Goal: Task Accomplishment & Management: Manage account settings

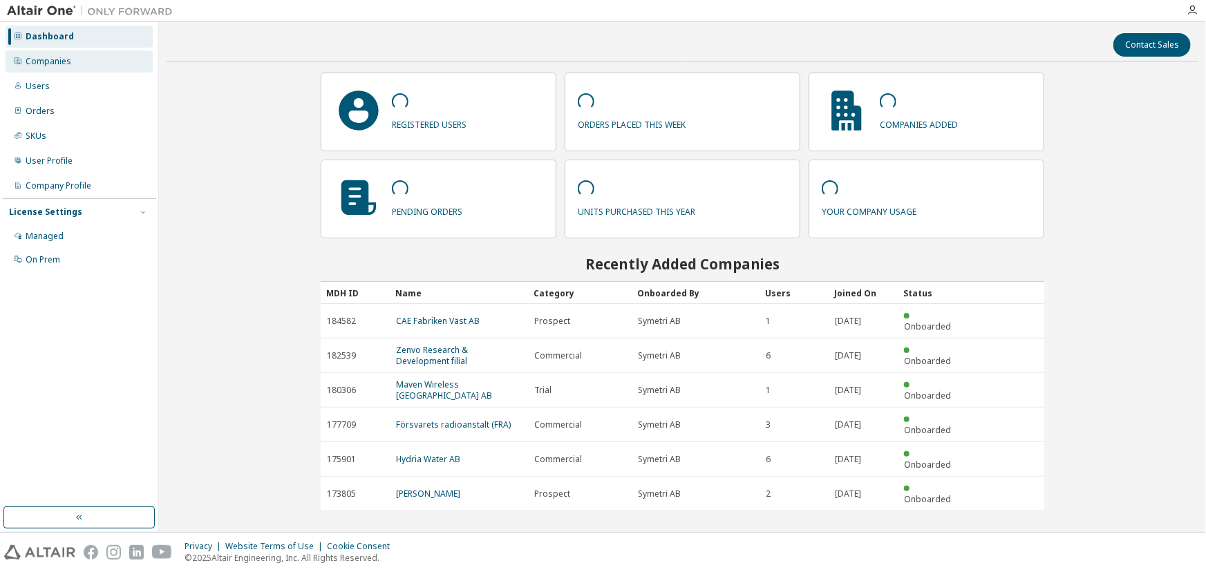
click at [54, 56] on div "Companies" at bounding box center [49, 61] width 46 height 11
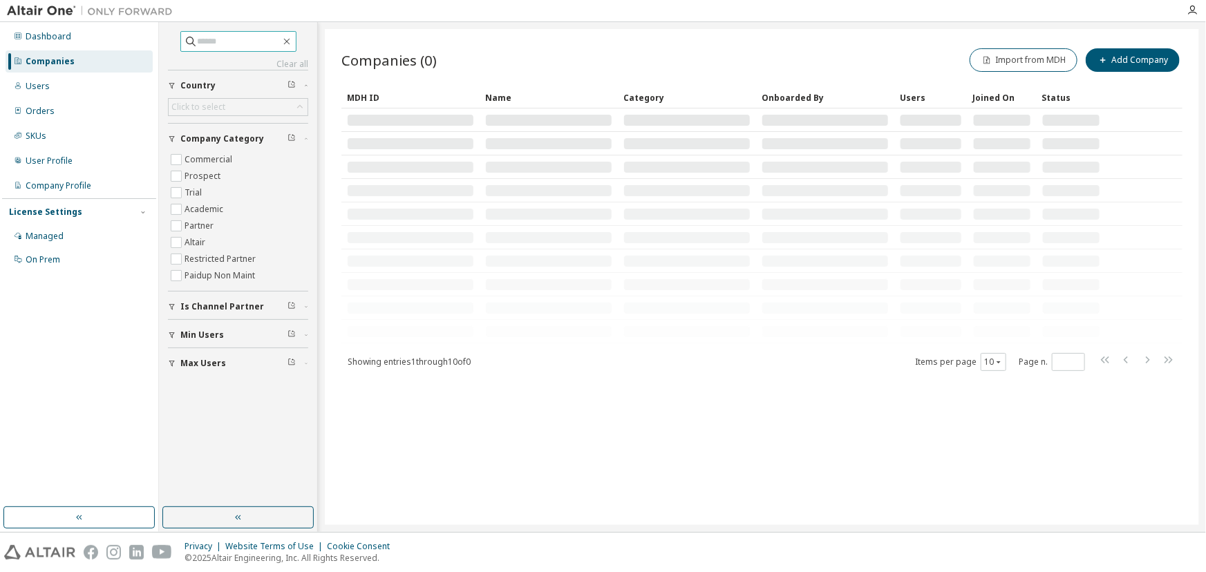
click at [210, 40] on input "text" at bounding box center [239, 42] width 83 height 14
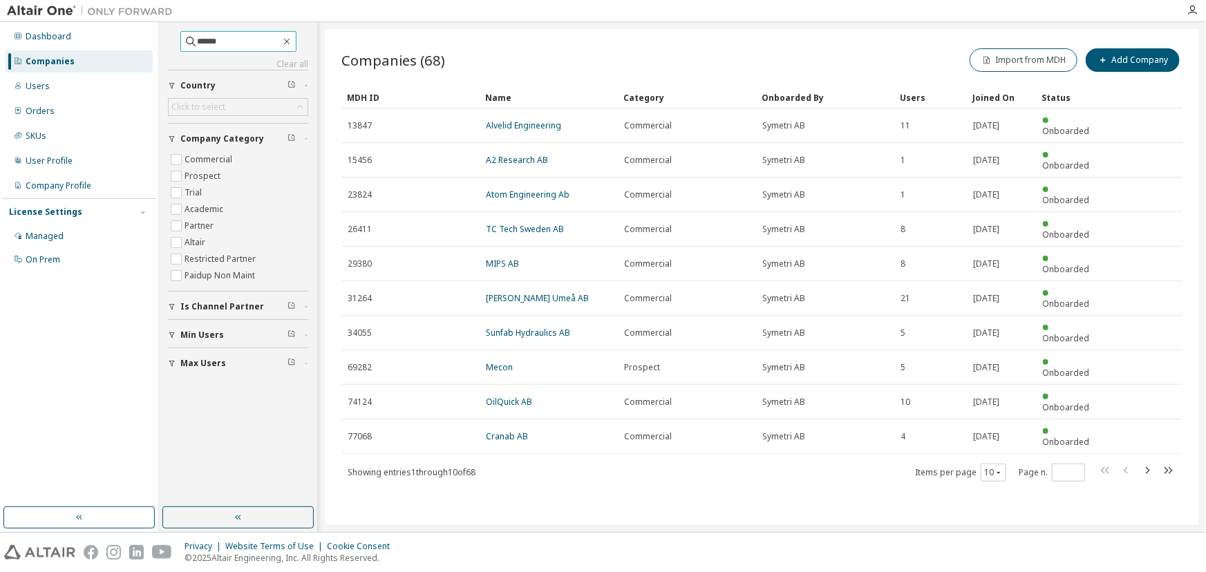
type input "******"
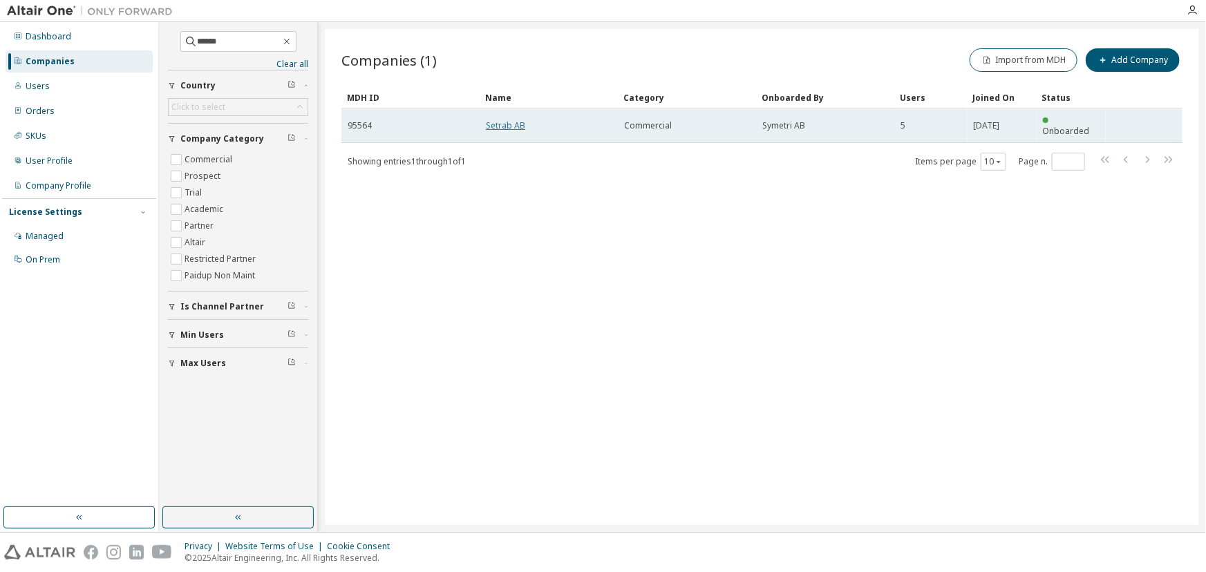
click at [498, 121] on link "Setrab AB" at bounding box center [505, 126] width 39 height 12
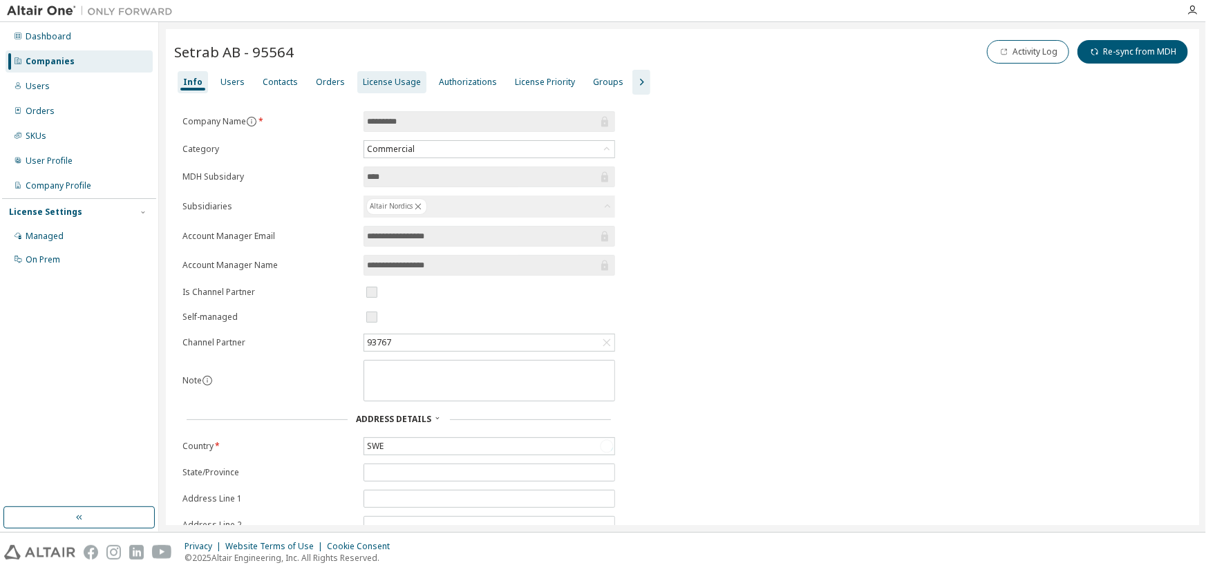
click at [390, 84] on div "License Usage" at bounding box center [392, 82] width 58 height 11
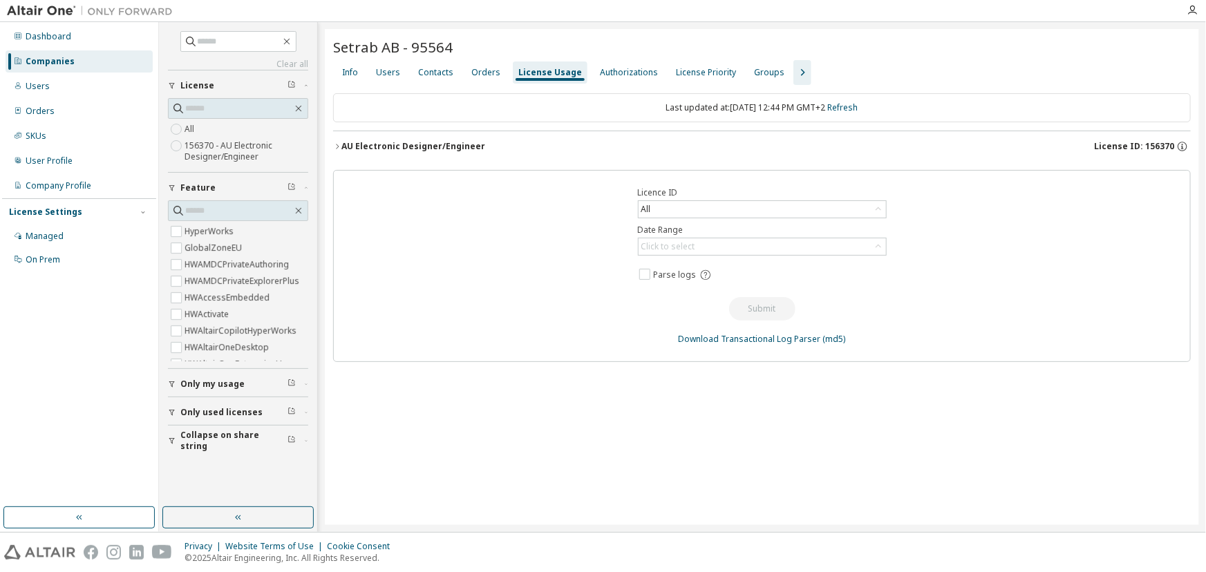
click at [387, 145] on div "AU Electronic Designer/Engineer" at bounding box center [413, 146] width 144 height 11
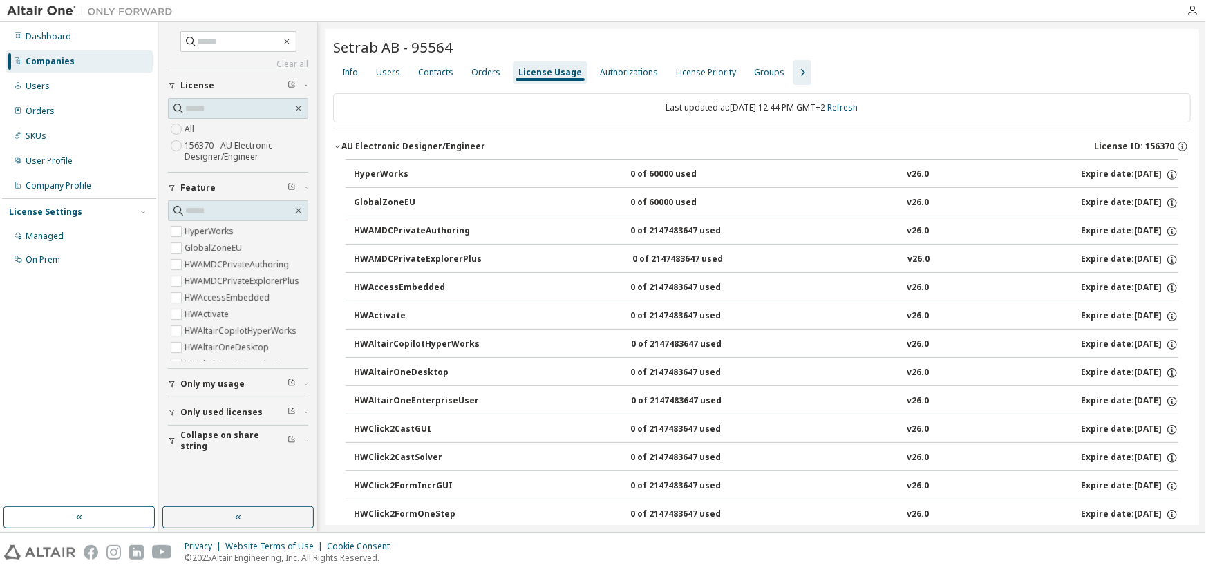
click at [70, 57] on div "Companies" at bounding box center [50, 61] width 49 height 11
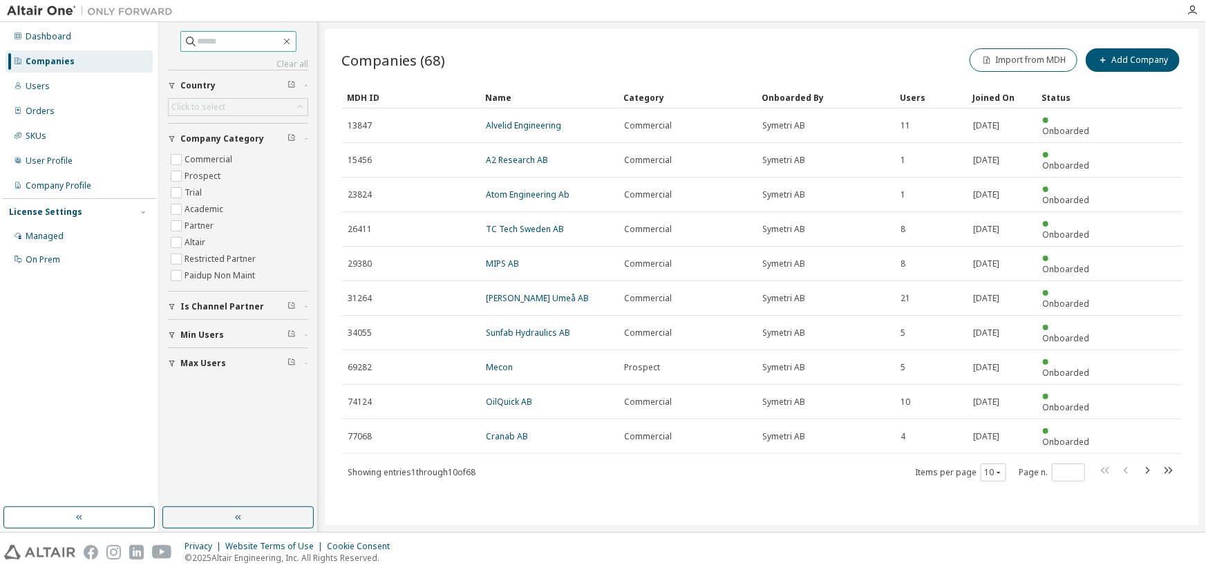
click at [211, 41] on input "text" at bounding box center [239, 42] width 83 height 14
type input "*****"
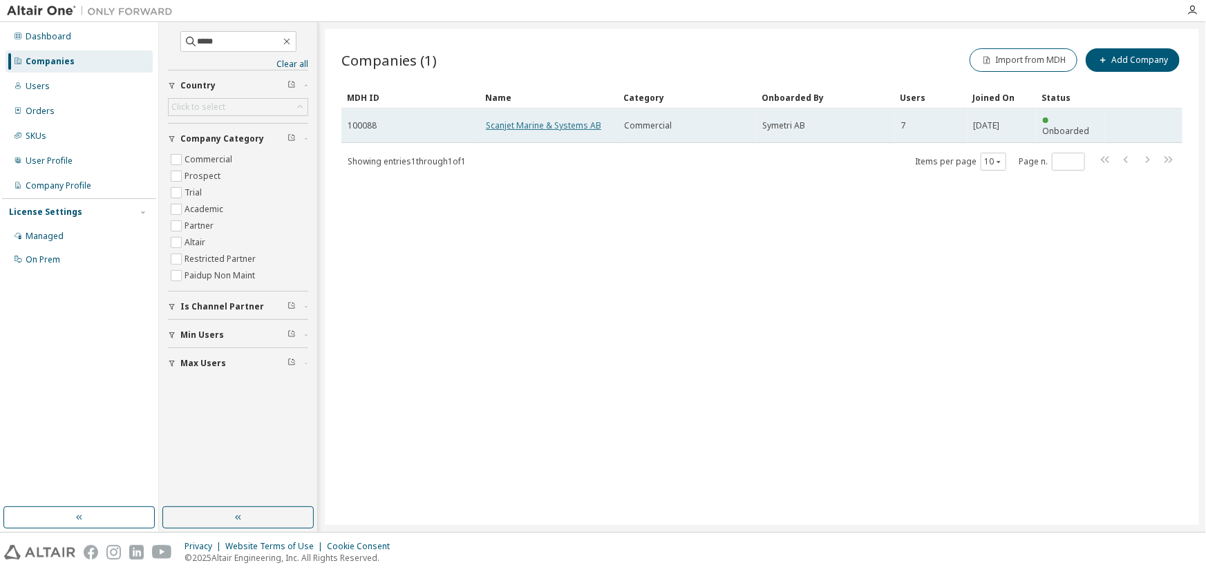
click at [530, 120] on link "Scanjet Marine & Systems AB" at bounding box center [543, 126] width 115 height 12
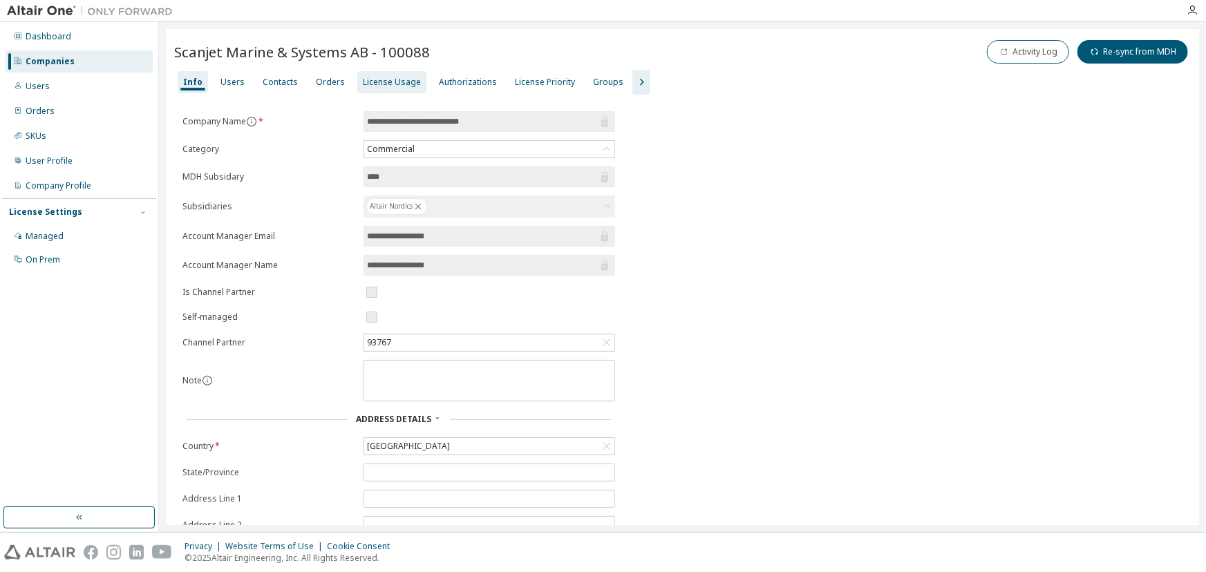
click at [389, 86] on div "License Usage" at bounding box center [392, 82] width 58 height 11
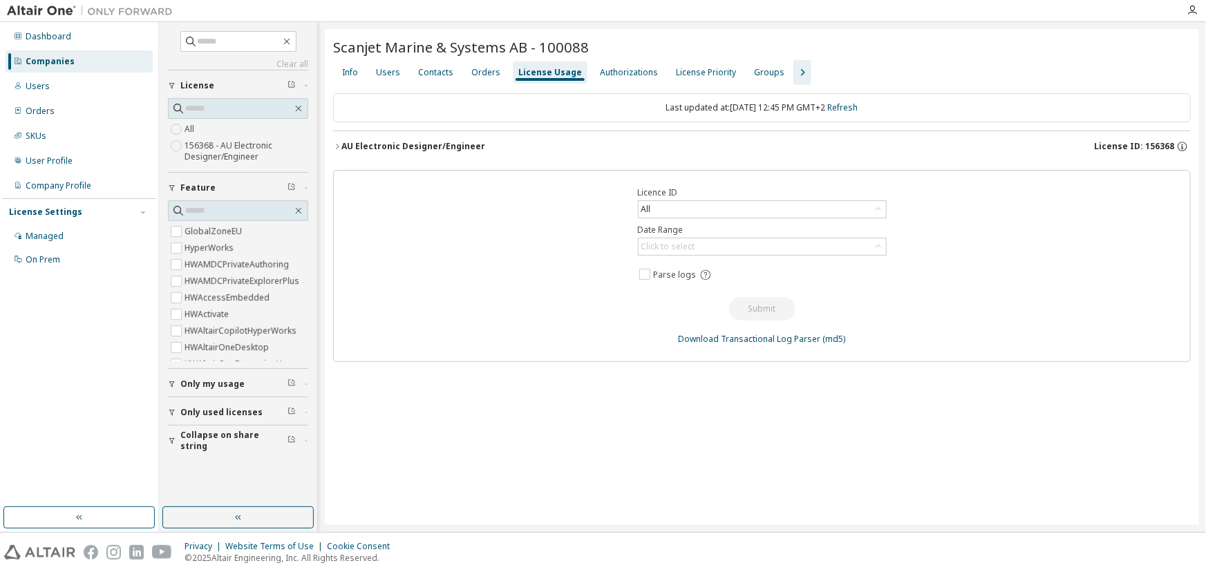
click at [412, 135] on button "AU Electronic Designer/Engineer License ID: 156368" at bounding box center [761, 146] width 857 height 30
